Goal: Communication & Community: Participate in discussion

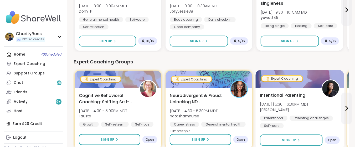
scroll to position [350, 0]
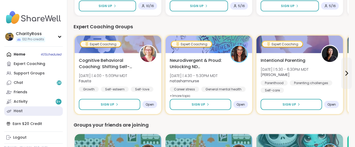
click at [25, 111] on link "Host" at bounding box center [33, 111] width 59 height 9
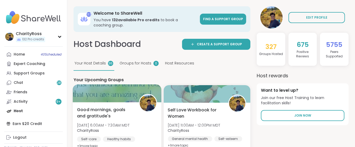
scroll to position [70, 0]
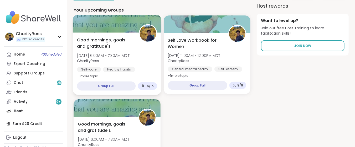
click at [133, 72] on div "Self-care Healthy habits Goal-setting" at bounding box center [117, 73] width 80 height 13
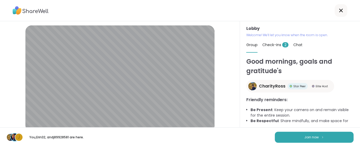
click at [275, 46] on span "Check-ins 2" at bounding box center [275, 44] width 26 height 5
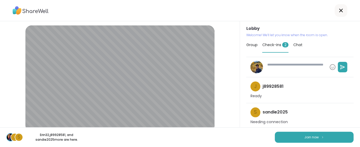
scroll to position [1, 0]
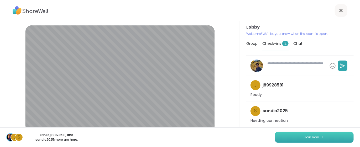
click at [306, 139] on span "Join now" at bounding box center [312, 137] width 14 height 5
type textarea "*"
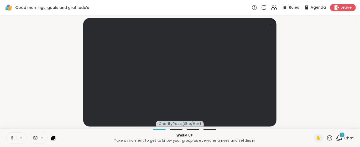
click at [339, 137] on div "1" at bounding box center [342, 135] width 6 height 6
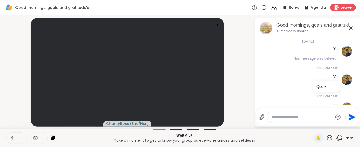
scroll to position [234, 0]
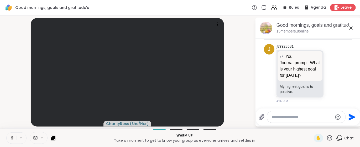
click at [256, 136] on p "Warm up" at bounding box center [185, 135] width 252 height 5
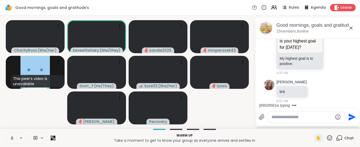
scroll to position [277, 0]
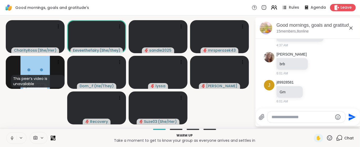
click at [271, 8] on icon at bounding box center [274, 7] width 7 height 7
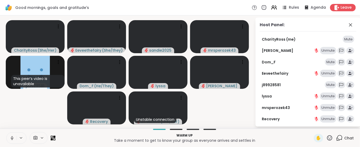
scroll to position [36, 0]
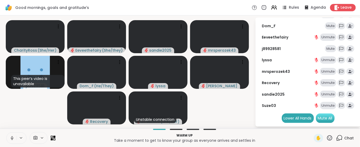
click at [327, 121] on div "Mute All" at bounding box center [325, 118] width 19 height 9
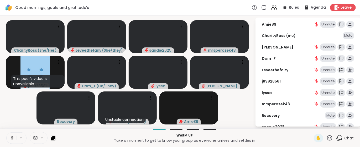
scroll to position [0, 0]
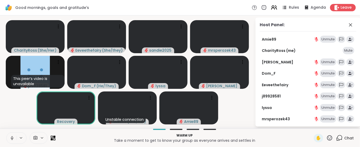
click at [271, 7] on icon at bounding box center [274, 7] width 7 height 7
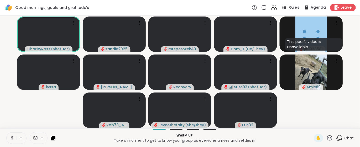
click at [293, 8] on span "Rules" at bounding box center [294, 8] width 11 height 6
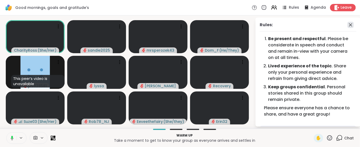
click at [347, 27] on icon at bounding box center [350, 25] width 6 height 6
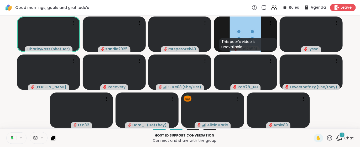
click at [339, 137] on div "1" at bounding box center [342, 135] width 6 height 6
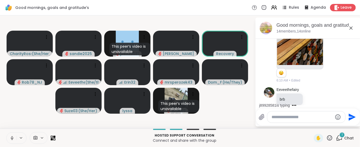
scroll to position [584, 0]
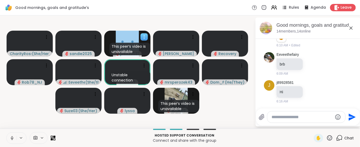
click at [145, 36] on icon at bounding box center [144, 36] width 5 height 5
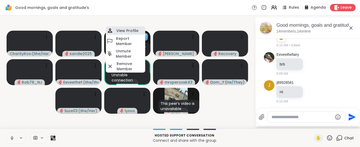
click at [134, 30] on h4 "View Profile" at bounding box center [127, 30] width 22 height 5
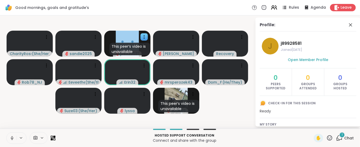
click at [271, 7] on icon at bounding box center [274, 7] width 7 height 7
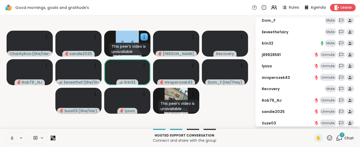
scroll to position [70, 0]
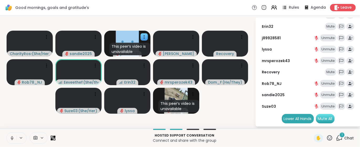
click at [321, 119] on div "Mute All" at bounding box center [325, 118] width 19 height 9
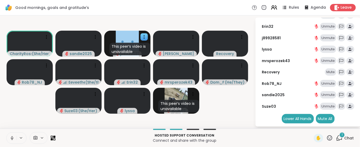
click at [271, 9] on icon at bounding box center [274, 7] width 7 height 7
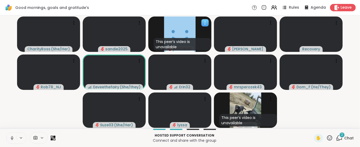
click at [204, 23] on icon at bounding box center [205, 22] width 5 height 5
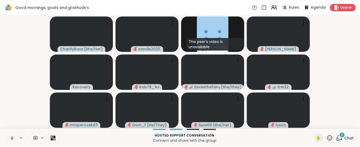
click at [343, 50] on video-player-container "CharityRoss ( She/Her ) sandie2025 This peer’s video is unavailable j89928581 […" at bounding box center [180, 72] width 354 height 109
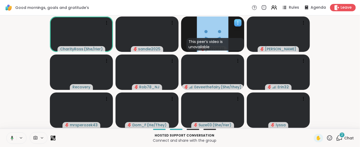
click at [239, 23] on icon at bounding box center [237, 22] width 5 height 5
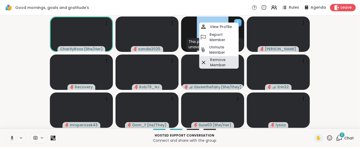
click at [227, 60] on h4 "Remove Member" at bounding box center [224, 62] width 28 height 11
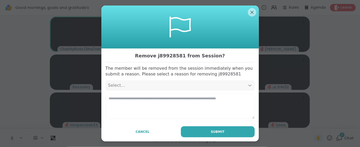
click at [247, 84] on icon at bounding box center [249, 85] width 5 height 5
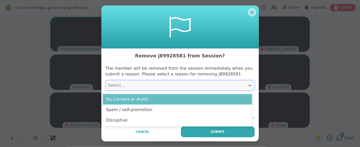
click at [240, 101] on div "No Camera or Audio" at bounding box center [177, 99] width 149 height 11
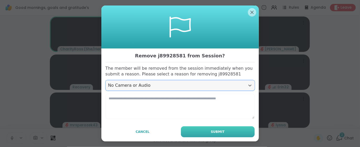
click at [230, 132] on button "Submit" at bounding box center [218, 132] width 74 height 11
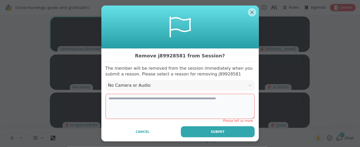
click at [112, 99] on textarea at bounding box center [180, 106] width 149 height 25
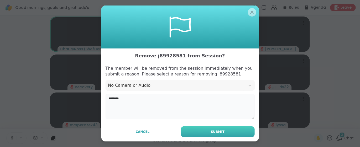
type textarea "********"
click at [239, 133] on button "Submit" at bounding box center [218, 132] width 74 height 11
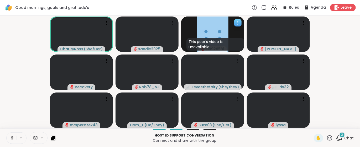
click at [11, 139] on icon at bounding box center [12, 138] width 5 height 5
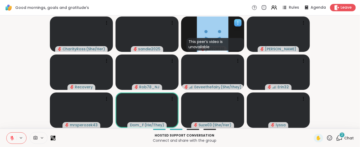
click at [11, 139] on icon at bounding box center [12, 139] width 4 height 4
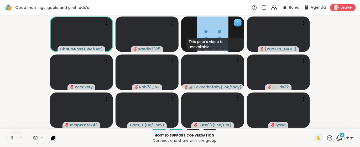
click at [11, 139] on icon at bounding box center [12, 138] width 5 height 5
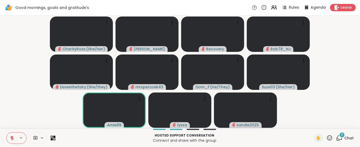
click at [338, 138] on icon at bounding box center [339, 138] width 7 height 7
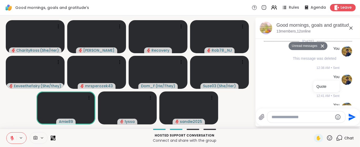
scroll to position [738, 0]
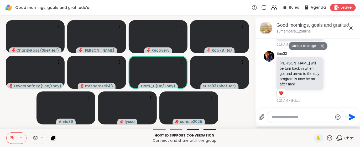
click at [307, 46] on button "Unread messages" at bounding box center [304, 46] width 30 height 8
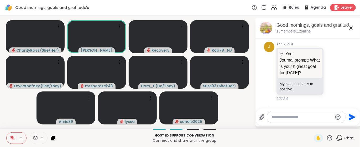
scroll to position [177, 0]
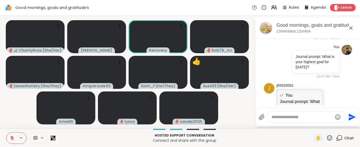
click at [11, 139] on icon at bounding box center [12, 138] width 5 height 5
click at [10, 140] on icon at bounding box center [12, 138] width 5 height 5
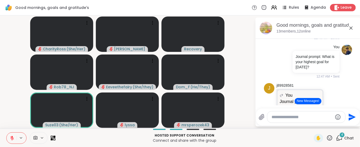
click at [12, 141] on button at bounding box center [12, 138] width 10 height 11
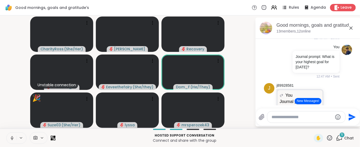
click at [326, 140] on icon at bounding box center [329, 138] width 7 height 7
click at [312, 124] on span "❤️" at bounding box center [314, 124] width 5 height 6
click at [313, 100] on button "New Messages!" at bounding box center [308, 101] width 27 height 6
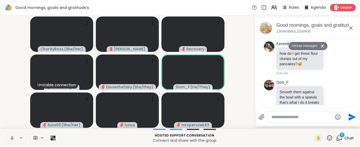
scroll to position [931, 0]
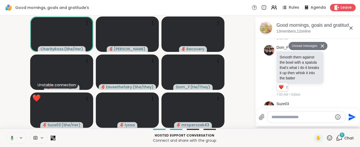
click at [326, 139] on icon at bounding box center [329, 138] width 7 height 7
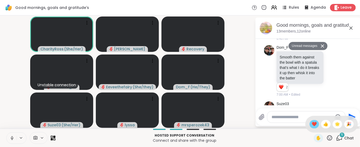
click at [310, 121] on div "❤️" at bounding box center [314, 124] width 9 height 8
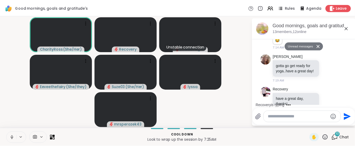
scroll to position [1154, 0]
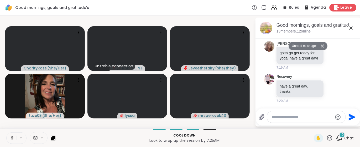
click at [341, 9] on span "Leave" at bounding box center [347, 8] width 12 height 6
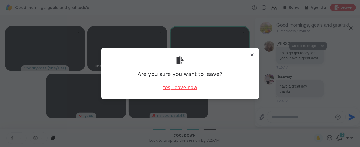
click at [181, 89] on div "Yes, leave now" at bounding box center [180, 87] width 35 height 7
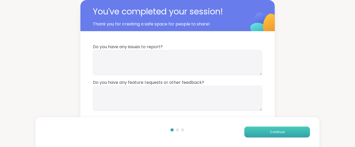
click at [249, 130] on button "Continue" at bounding box center [277, 132] width 66 height 11
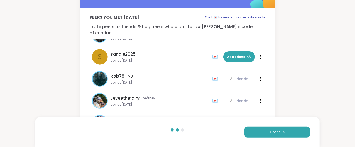
scroll to position [35, 0]
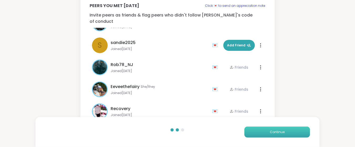
click at [253, 133] on button "Continue" at bounding box center [277, 132] width 66 height 11
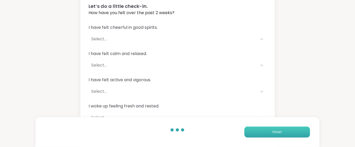
click at [253, 133] on button "Finish" at bounding box center [277, 132] width 66 height 11
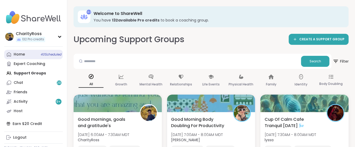
click at [24, 54] on div "Home 40 Scheduled" at bounding box center [19, 54] width 11 height 5
